Goal: Task Accomplishment & Management: Use online tool/utility

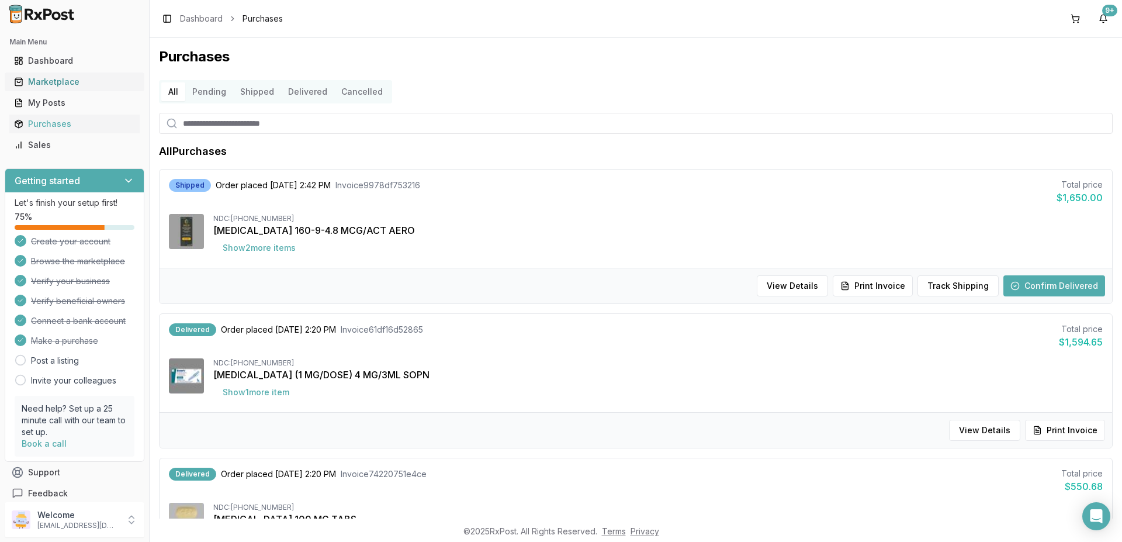
click at [65, 82] on div "Marketplace" at bounding box center [74, 82] width 121 height 12
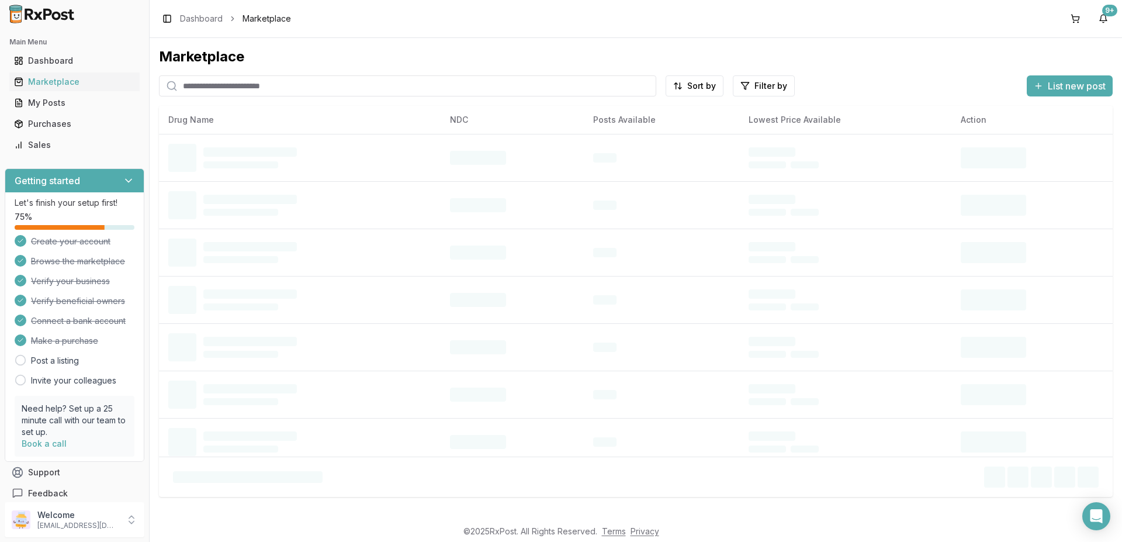
click at [236, 92] on input "search" at bounding box center [407, 85] width 497 height 21
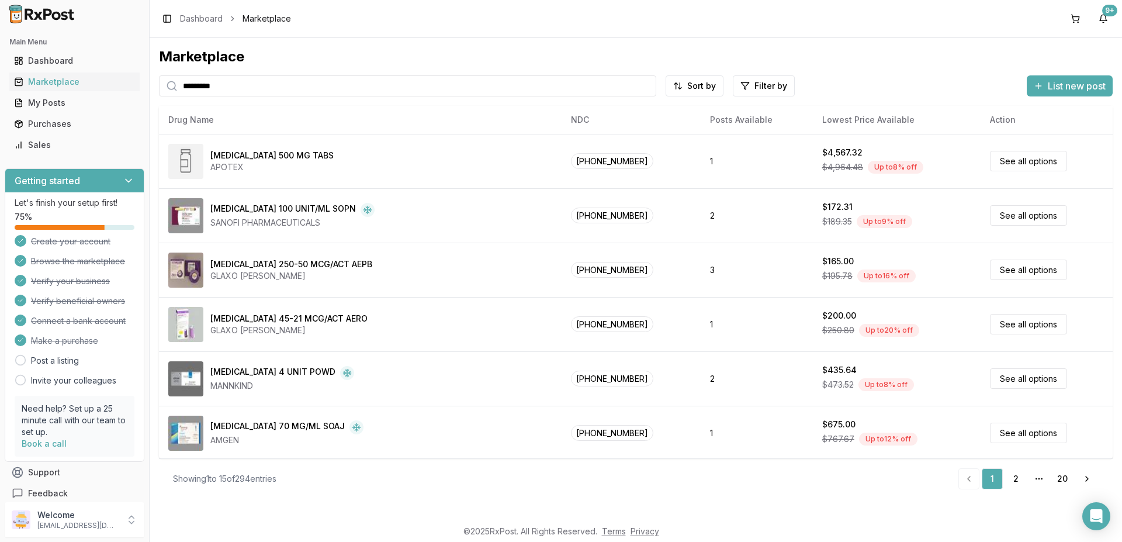
type input "*********"
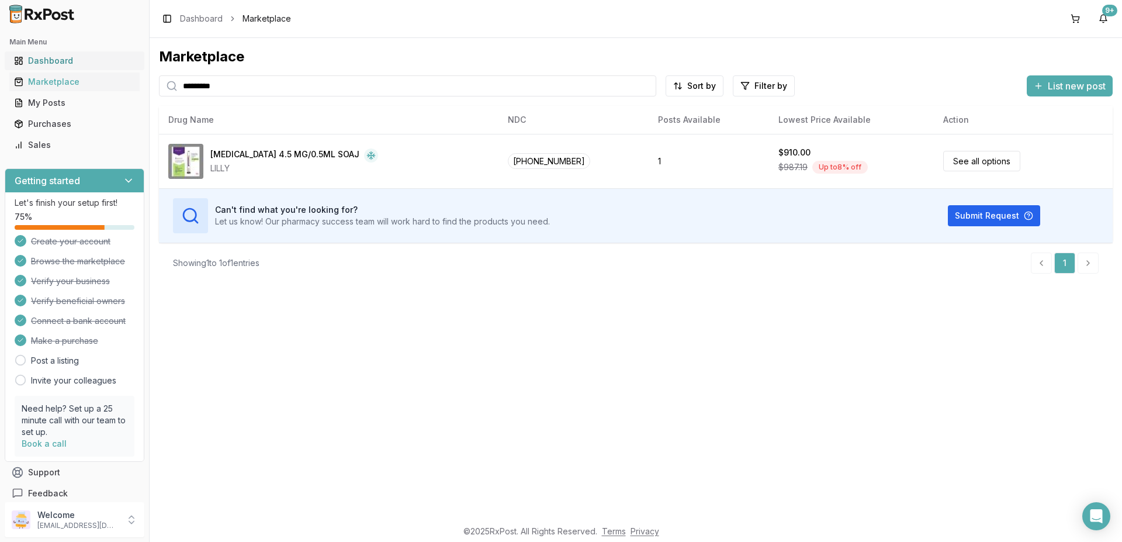
click at [53, 60] on div "Dashboard" at bounding box center [74, 61] width 121 height 12
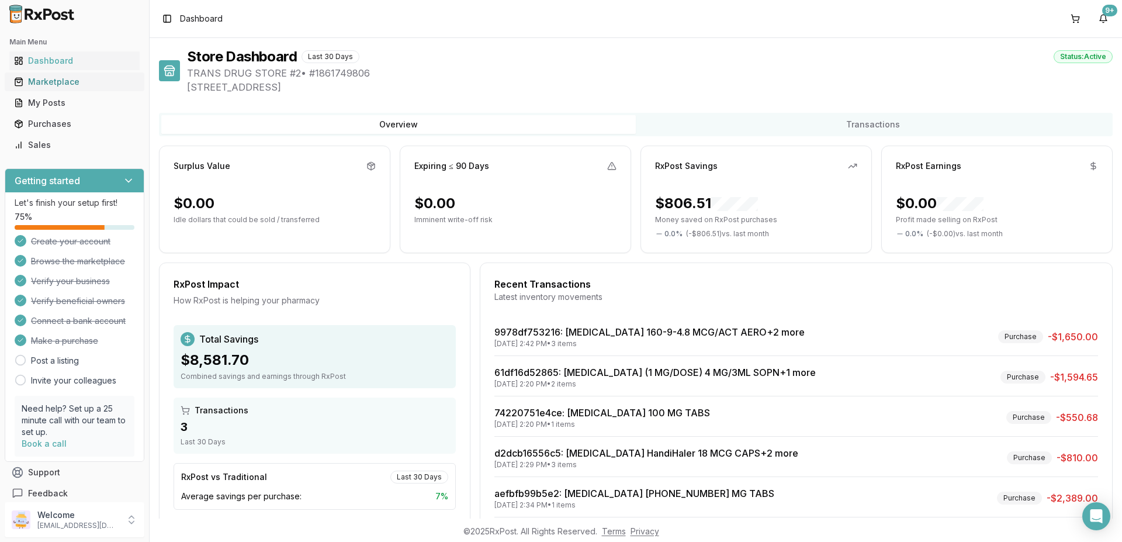
click at [58, 85] on div "Marketplace" at bounding box center [74, 82] width 121 height 12
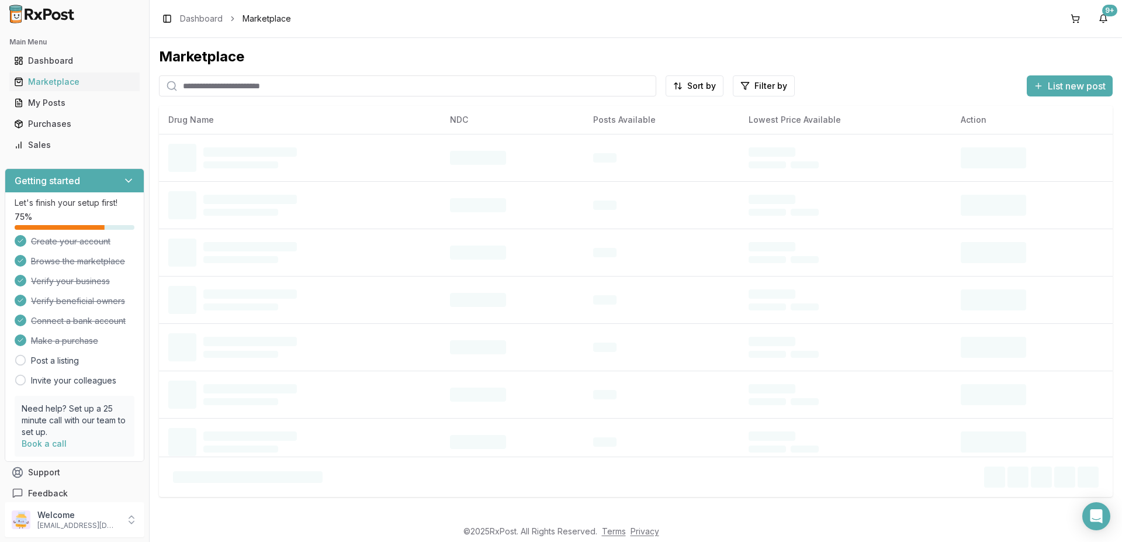
click at [209, 91] on input "search" at bounding box center [407, 85] width 497 height 21
paste input "**********"
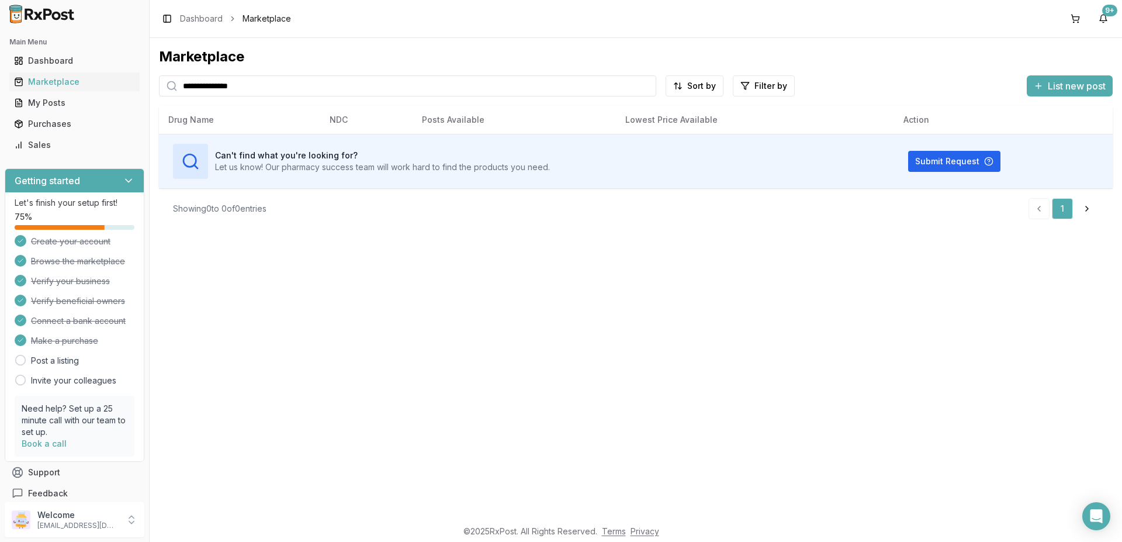
type input "**********"
click at [62, 58] on div "Dashboard" at bounding box center [74, 61] width 121 height 12
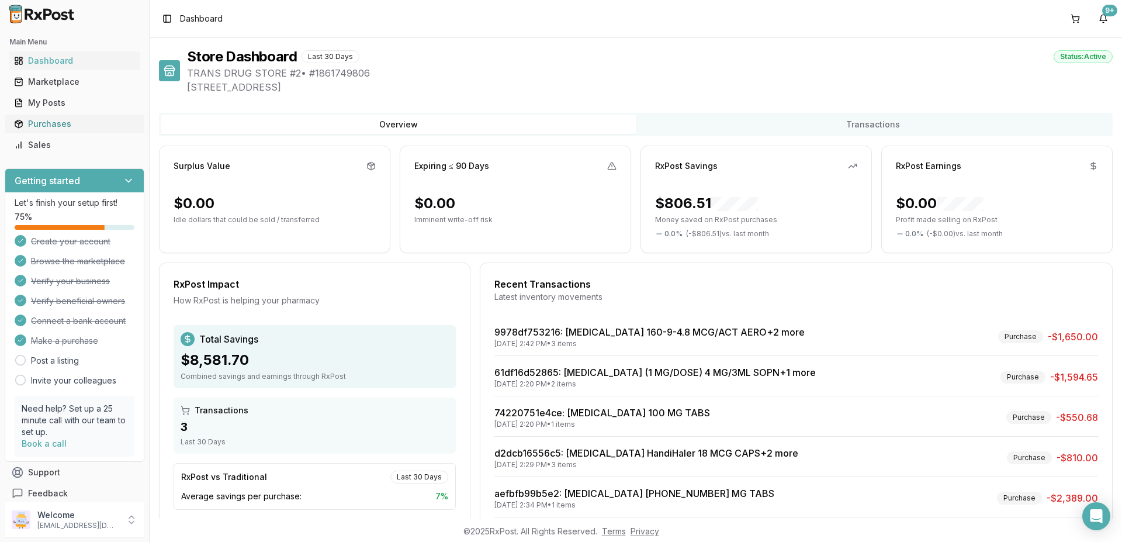
click at [56, 121] on div "Purchases" at bounding box center [74, 124] width 121 height 12
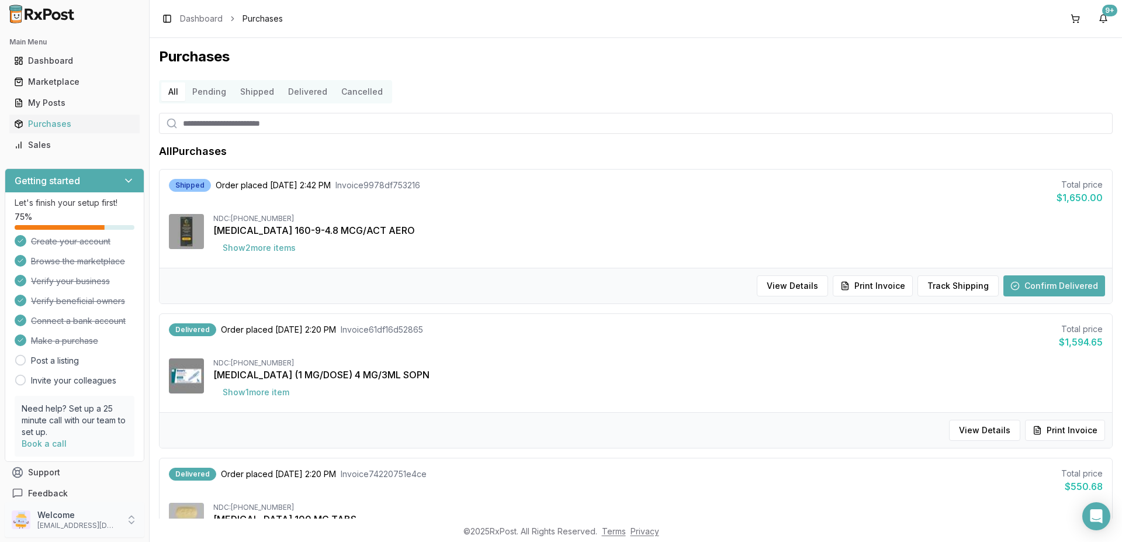
click at [132, 516] on icon at bounding box center [131, 517] width 5 height 2
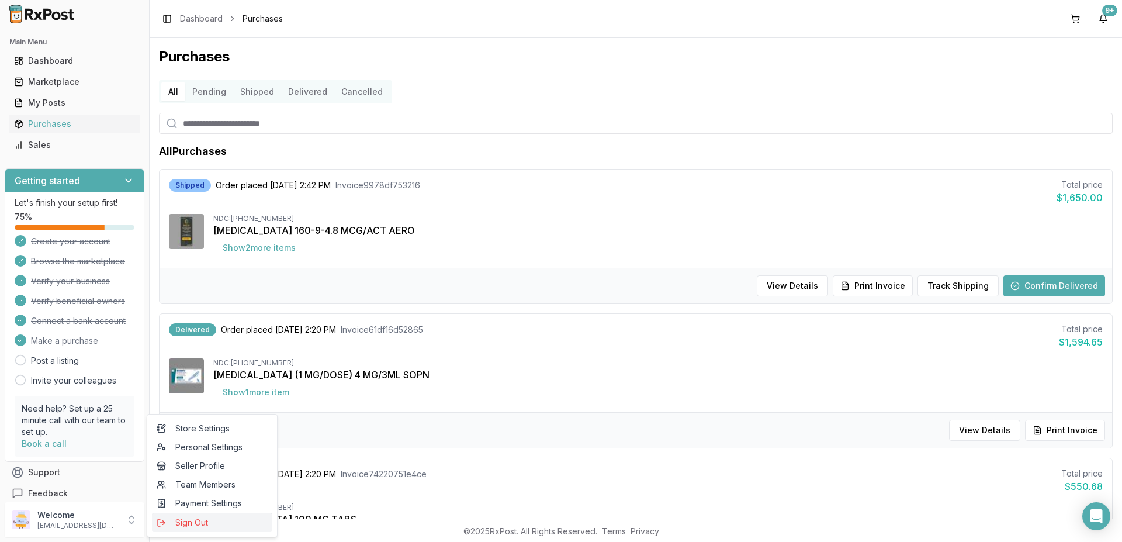
click at [189, 522] on span "Sign Out" at bounding box center [212, 523] width 111 height 12
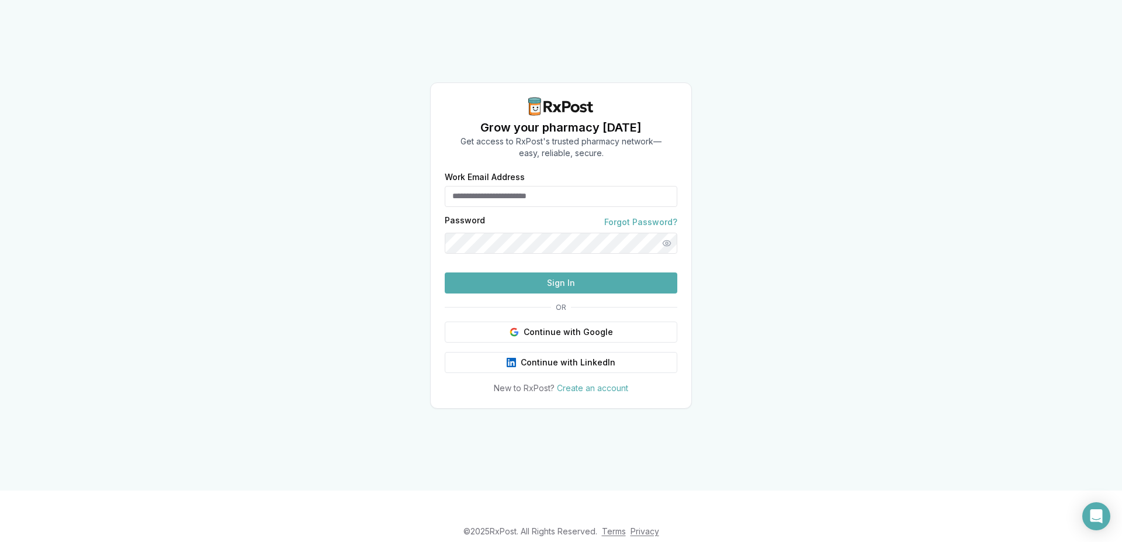
click at [544, 293] on button "Sign In" at bounding box center [561, 282] width 233 height 21
type input "**********"
click at [553, 293] on button "Sign In" at bounding box center [561, 282] width 233 height 21
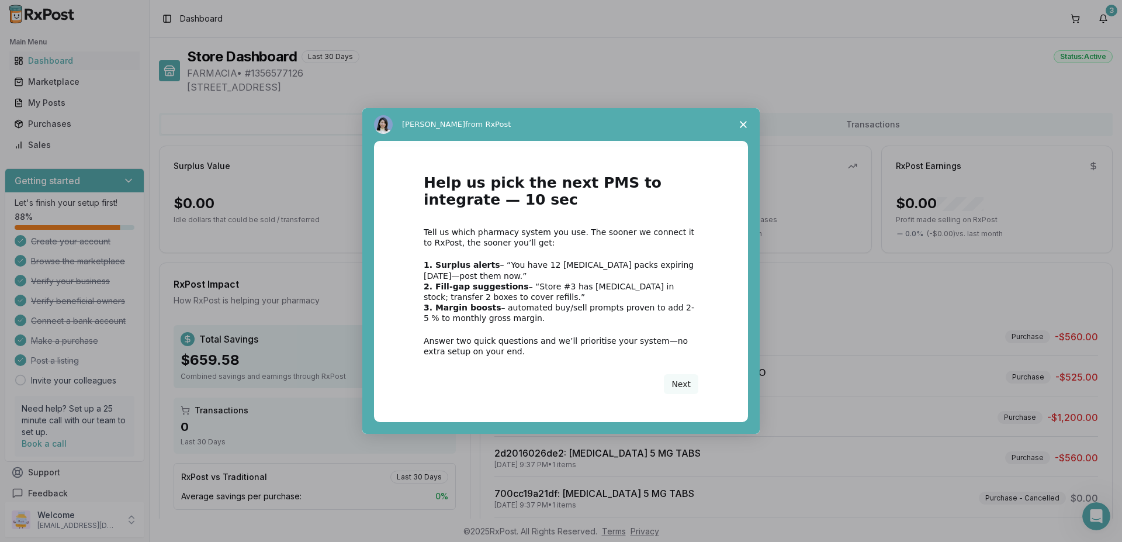
click at [744, 125] on polygon "Close survey" at bounding box center [743, 124] width 7 height 7
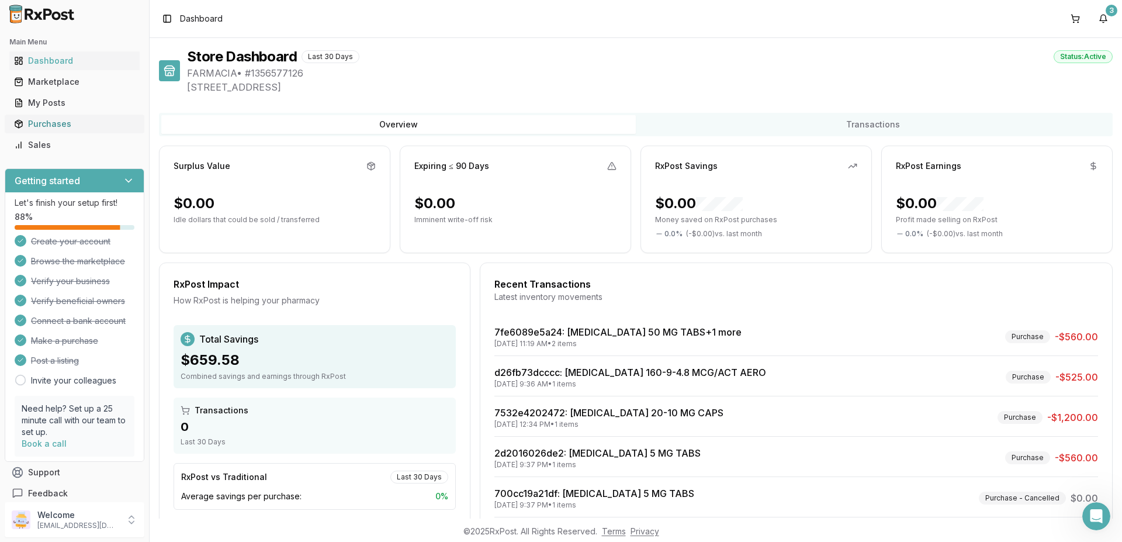
click at [56, 125] on div "Purchases" at bounding box center [74, 124] width 121 height 12
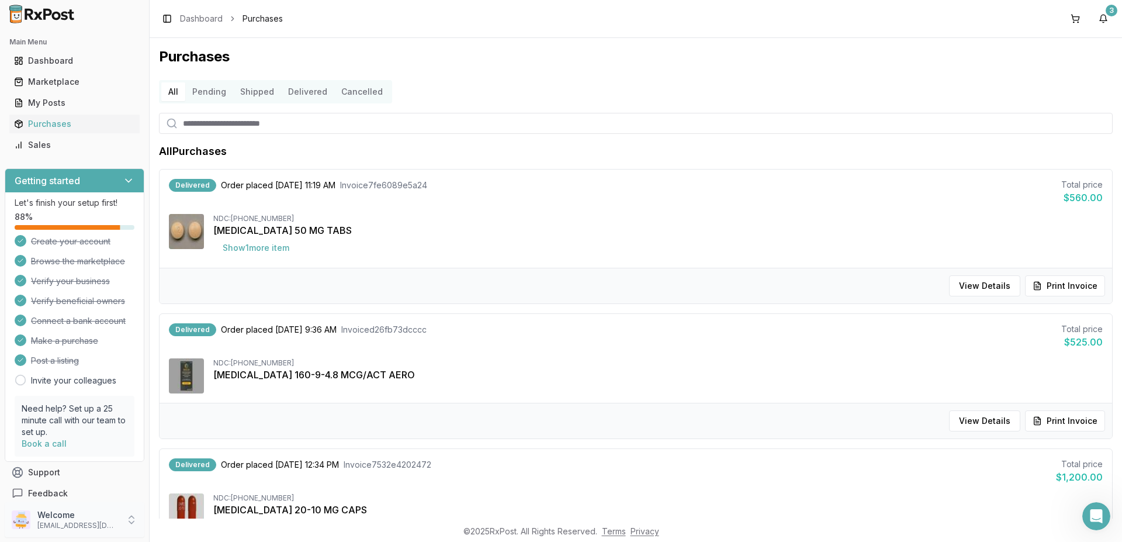
click at [72, 513] on p "Welcome" at bounding box center [77, 515] width 81 height 12
click at [189, 426] on span "Store Settings" at bounding box center [212, 429] width 111 height 12
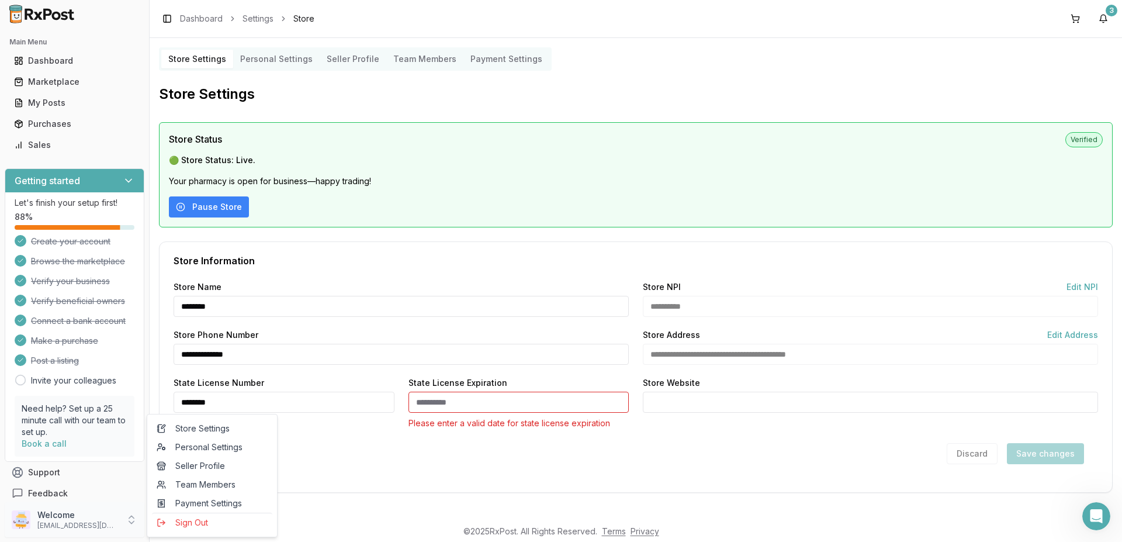
click at [133, 519] on icon at bounding box center [132, 520] width 12 height 12
click at [130, 520] on icon at bounding box center [132, 520] width 12 height 12
click at [191, 524] on span "Sign Out" at bounding box center [212, 523] width 111 height 12
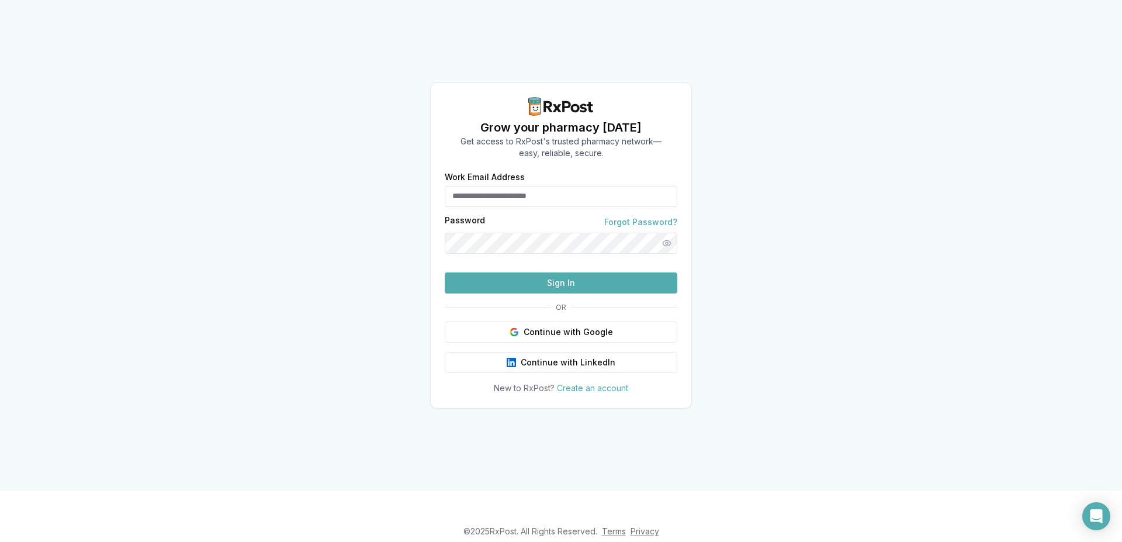
click at [532, 186] on input "Work Email Address" at bounding box center [561, 196] width 233 height 21
type input "**********"
click at [549, 293] on button "Sign In" at bounding box center [561, 282] width 233 height 21
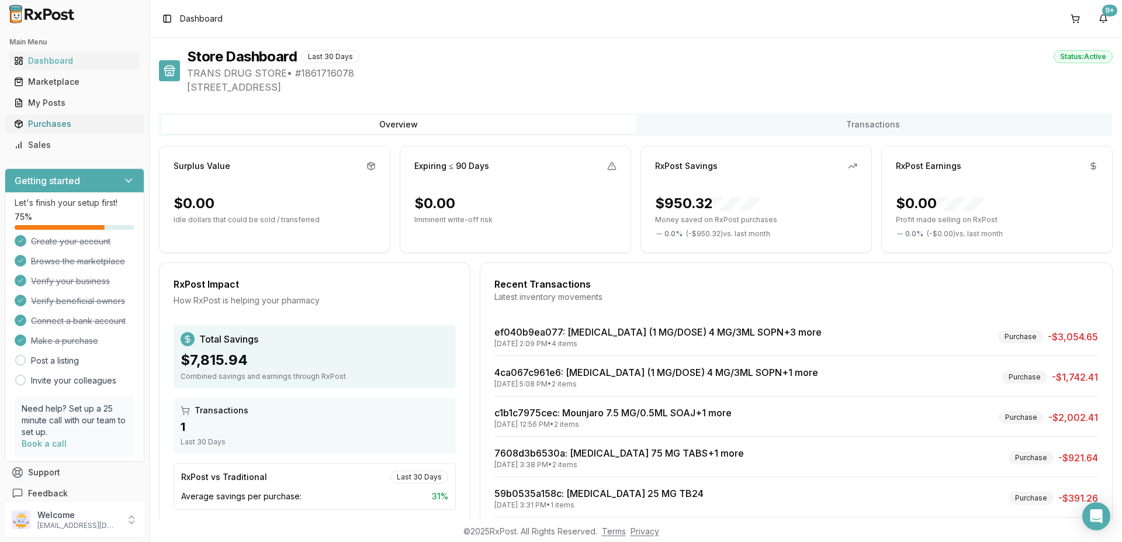
click at [50, 127] on div "Purchases" at bounding box center [74, 124] width 121 height 12
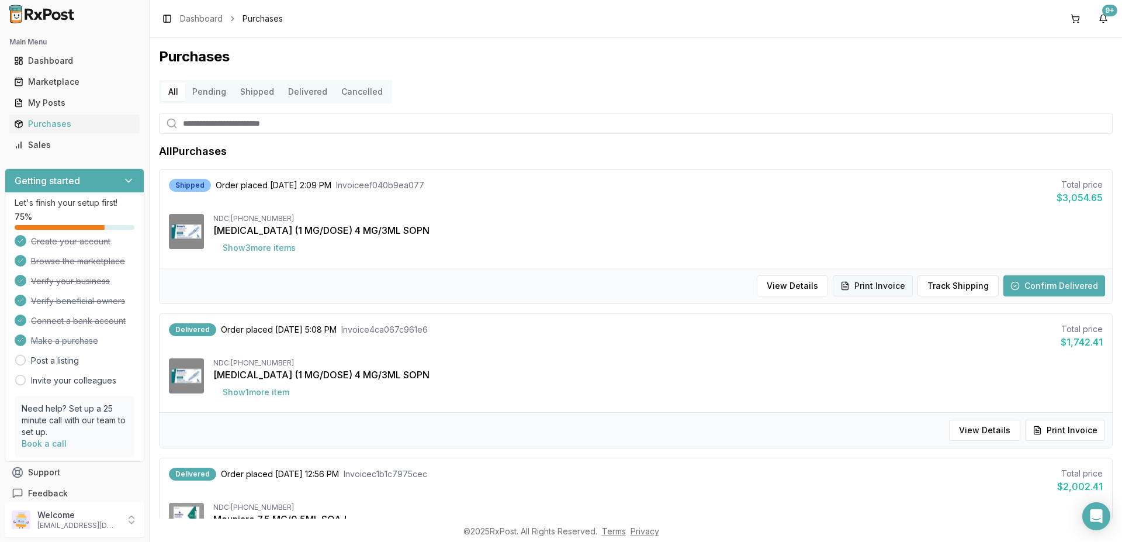
click at [868, 286] on button "Print Invoice" at bounding box center [873, 285] width 80 height 21
